Goal: Find contact information: Obtain details needed to contact an individual or organization

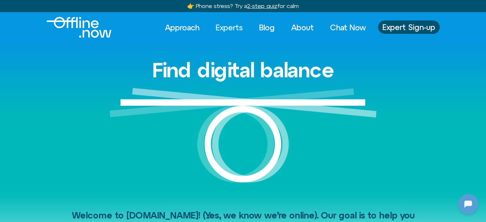
click at [228, 27] on link "Experts" at bounding box center [229, 27] width 39 height 14
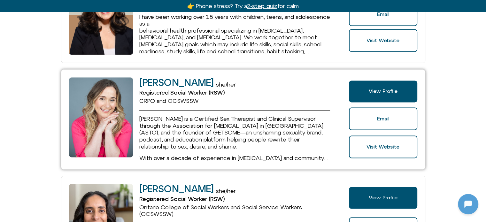
scroll to position [1023, 0]
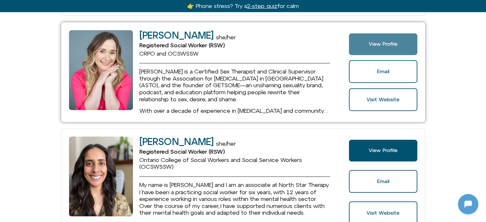
click at [377, 41] on span "View Profile" at bounding box center [383, 44] width 29 height 6
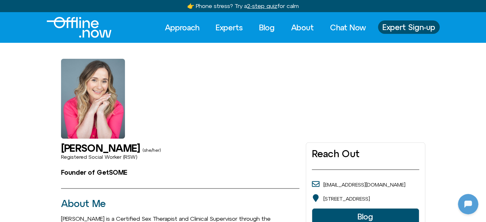
click at [62, 145] on h1 "Michelle Fischler" at bounding box center [100, 148] width 79 height 11
drag, startPoint x: 59, startPoint y: 147, endPoint x: 141, endPoint y: 147, distance: 82.5
copy h1 "Michelle Fischler"
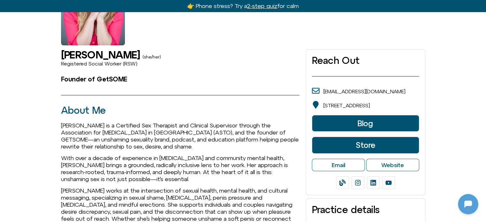
scroll to position [128, 0]
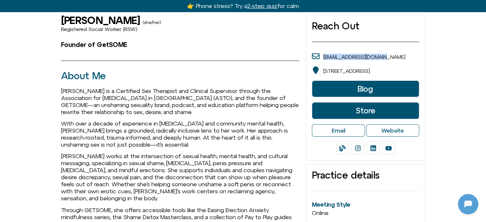
drag, startPoint x: 398, startPoint y: 54, endPoint x: 325, endPoint y: 57, distance: 72.6
click at [325, 57] on div "me@michellefischler.ca" at bounding box center [365, 56] width 107 height 9
copy link "me@michellefischler.ca"
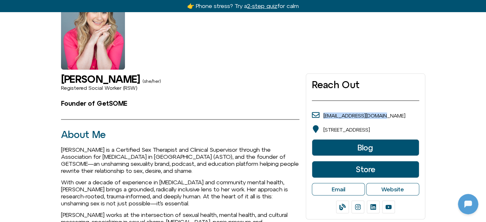
scroll to position [64, 0]
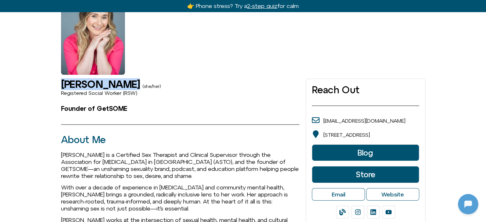
drag, startPoint x: 145, startPoint y: 84, endPoint x: 58, endPoint y: 85, distance: 87.6
copy div "Michelle Fischler"
